Goal: Task Accomplishment & Management: Use online tool/utility

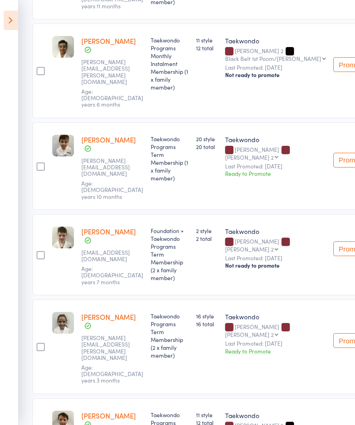
click at [10, 21] on icon at bounding box center [11, 20] width 14 height 19
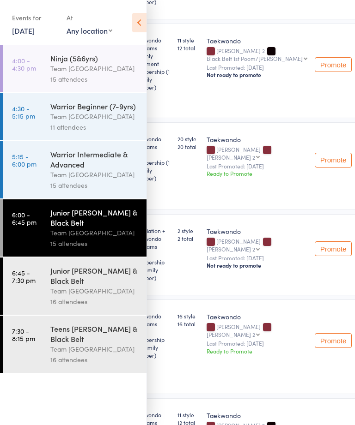
click at [84, 344] on div "Teens [PERSON_NAME] & Black Belt" at bounding box center [94, 334] width 88 height 20
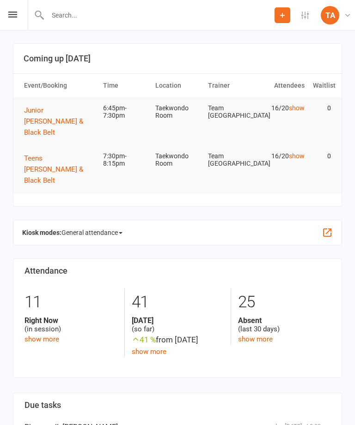
click at [16, 12] on icon at bounding box center [12, 15] width 9 height 6
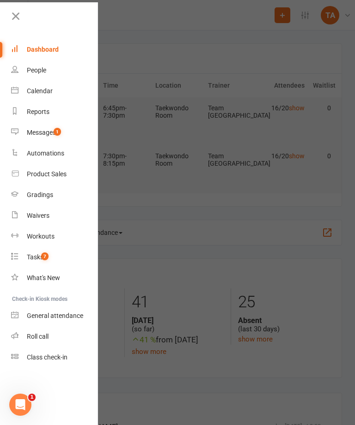
click at [42, 331] on link "Roll call" at bounding box center [54, 336] width 87 height 21
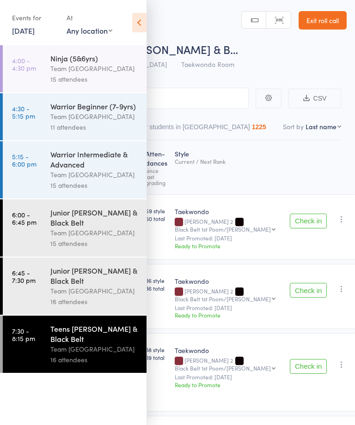
click at [138, 19] on icon at bounding box center [139, 22] width 14 height 19
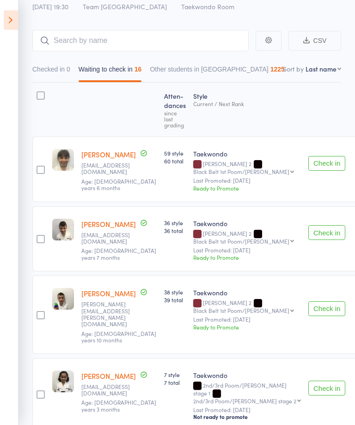
click at [16, 19] on icon at bounding box center [11, 20] width 14 height 19
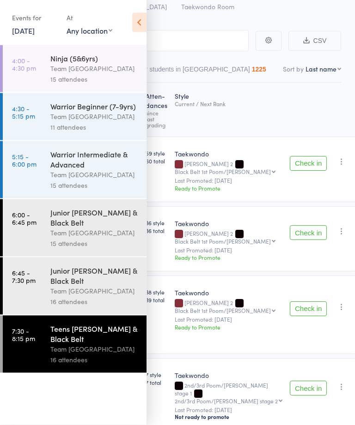
scroll to position [58, 0]
click at [98, 284] on div "Junior [PERSON_NAME] & Black Belt" at bounding box center [94, 275] width 88 height 20
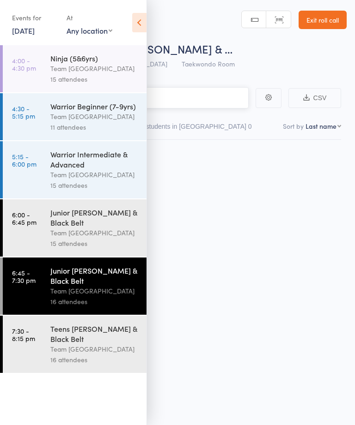
scroll to position [0, 0]
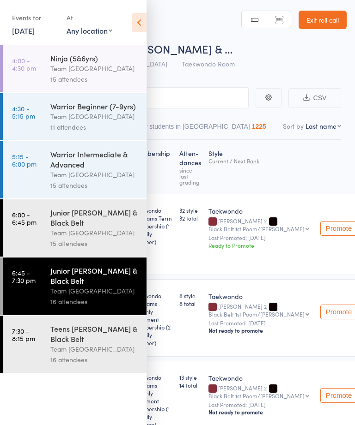
click at [140, 17] on icon at bounding box center [139, 22] width 14 height 19
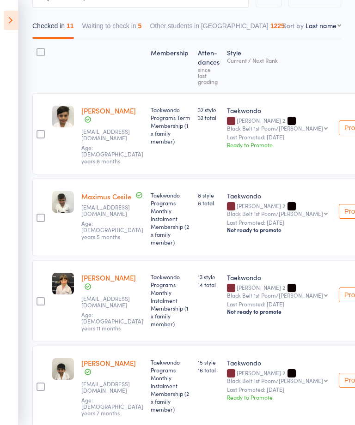
scroll to position [0, 0]
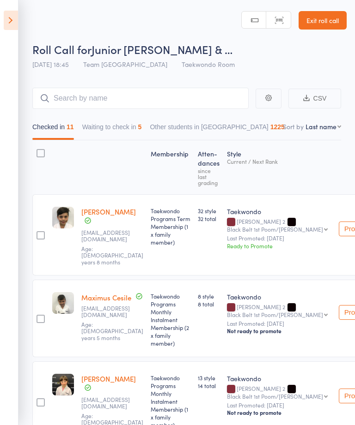
click at [10, 20] on icon at bounding box center [11, 20] width 14 height 19
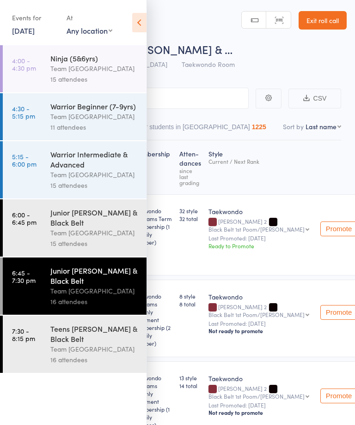
click at [112, 228] on div "Junior [PERSON_NAME] & Black Belt" at bounding box center [94, 217] width 88 height 20
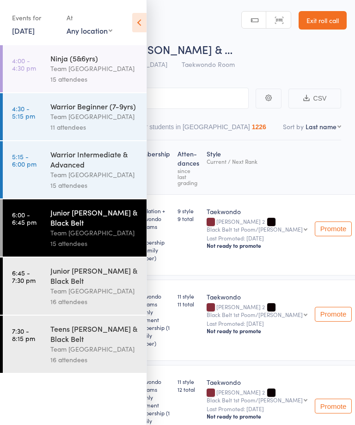
click at [145, 22] on icon at bounding box center [139, 22] width 14 height 19
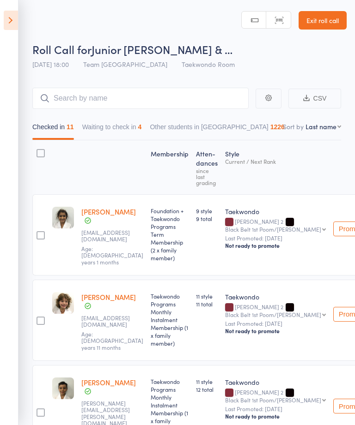
click at [7, 18] on icon at bounding box center [11, 20] width 14 height 19
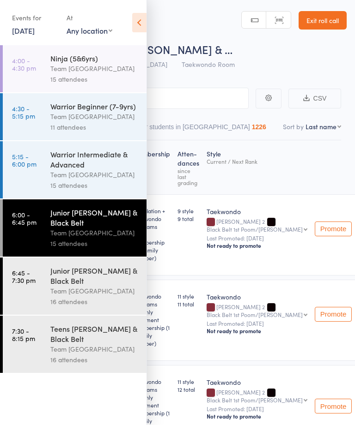
click at [96, 344] on div "Teens [PERSON_NAME] & Black Belt" at bounding box center [94, 334] width 88 height 20
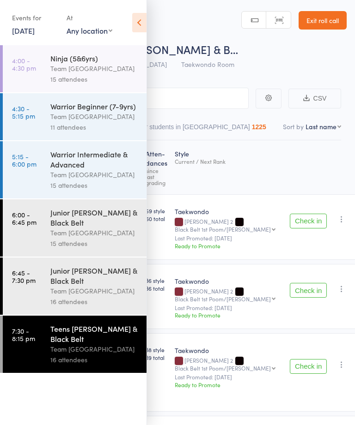
click at [140, 23] on icon at bounding box center [139, 22] width 14 height 19
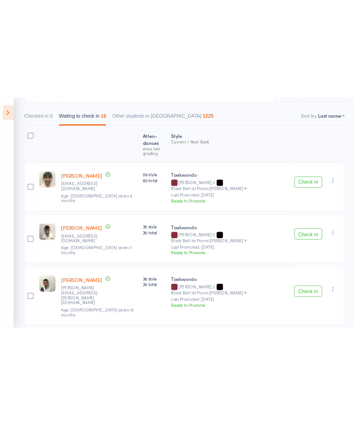
scroll to position [61, 0]
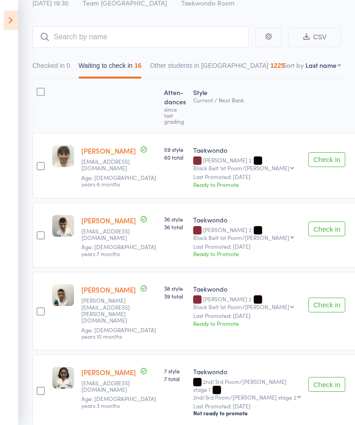
click at [308, 155] on button "Check in" at bounding box center [326, 159] width 37 height 15
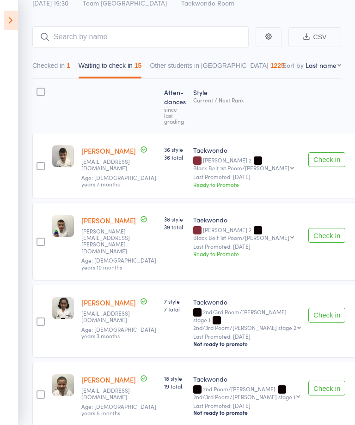
click at [308, 152] on button "Check in" at bounding box center [326, 159] width 37 height 15
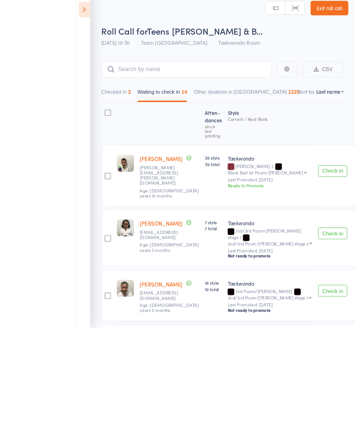
scroll to position [74, 0]
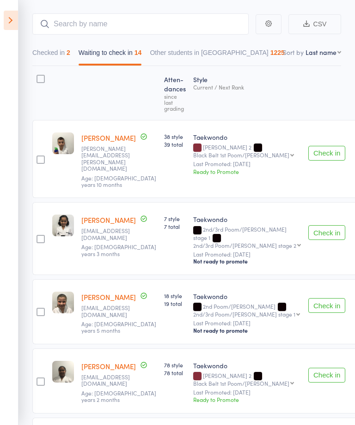
click at [308, 225] on button "Check in" at bounding box center [326, 232] width 37 height 15
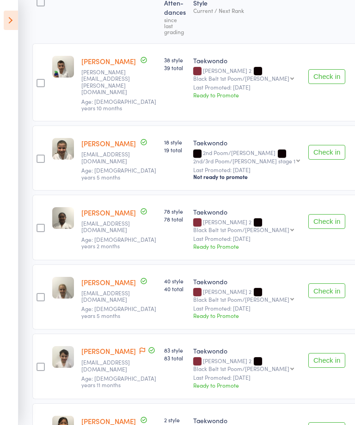
scroll to position [150, 0]
click at [308, 215] on button "Check in" at bounding box center [326, 222] width 37 height 15
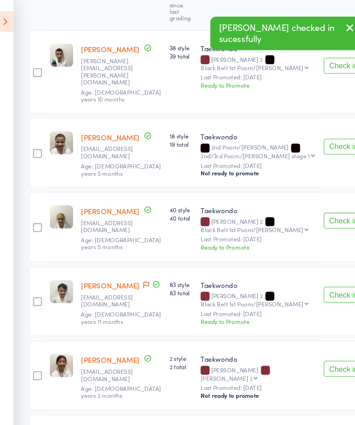
scroll to position [167, 0]
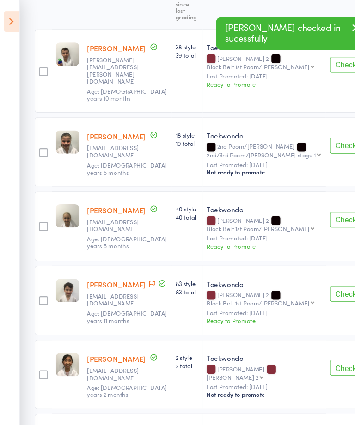
click at [308, 199] on button "Check in" at bounding box center [326, 206] width 37 height 15
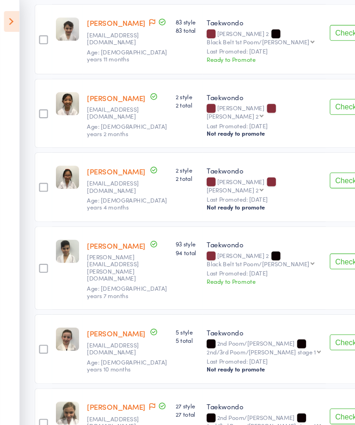
scroll to position [346, 0]
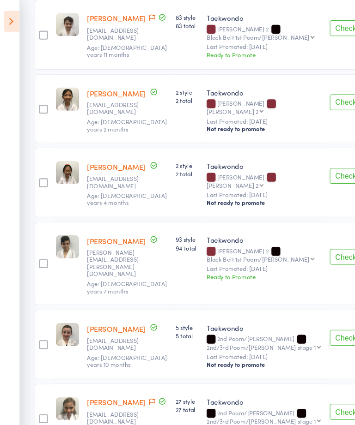
click at [308, 233] on button "Check in" at bounding box center [326, 240] width 37 height 15
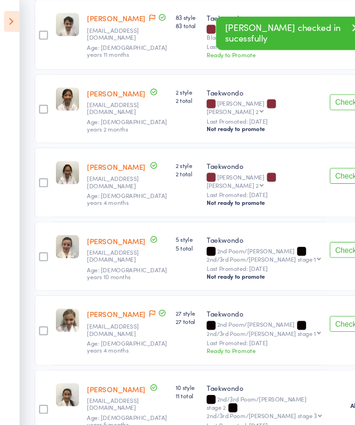
click at [308, 227] on button "Check in" at bounding box center [326, 234] width 37 height 15
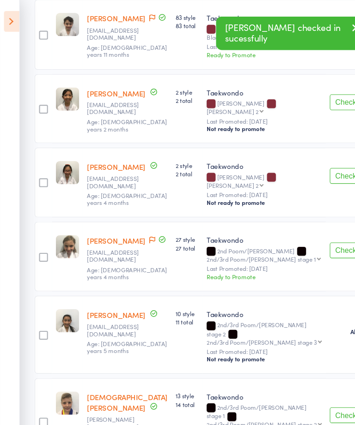
click at [308, 227] on button "Check in" at bounding box center [326, 234] width 37 height 15
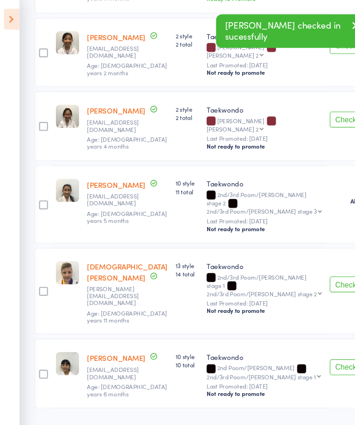
scroll to position [365, 0]
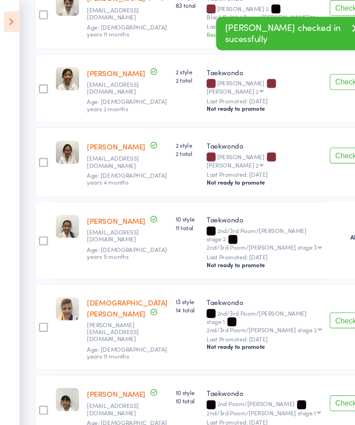
click at [308, 292] on button "Check in" at bounding box center [326, 299] width 37 height 15
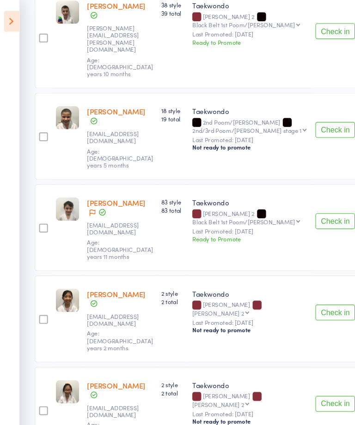
scroll to position [234, 0]
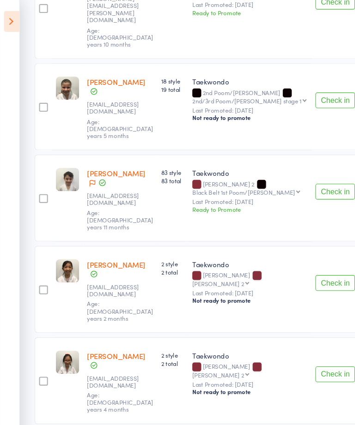
click at [295, 343] on button "Check in" at bounding box center [313, 350] width 37 height 15
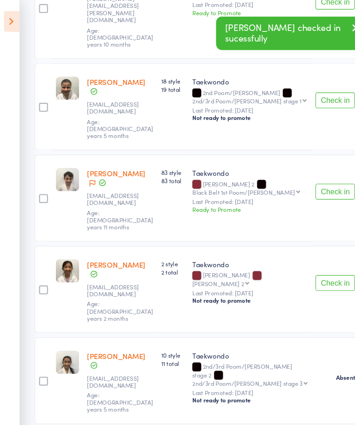
scroll to position [219, 0]
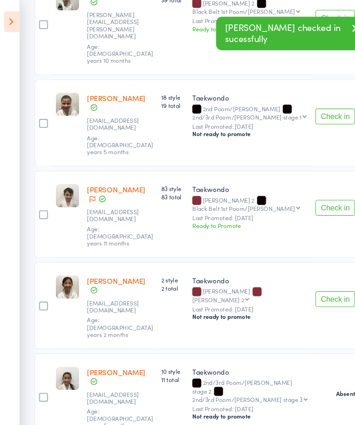
click at [295, 272] on button "Check in" at bounding box center [313, 279] width 37 height 15
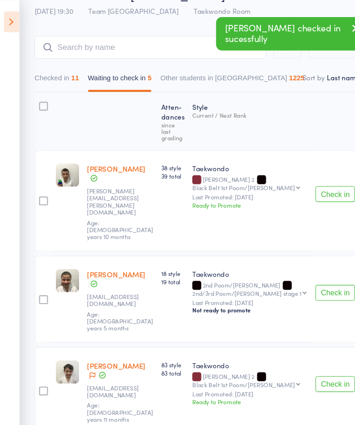
scroll to position [30, 0]
